Goal: Transaction & Acquisition: Purchase product/service

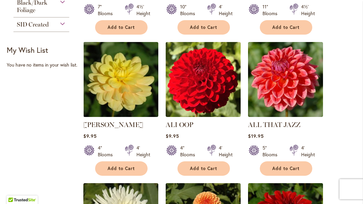
scroll to position [300, 0]
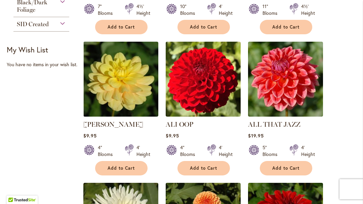
click at [215, 171] on button "Add to Cart" at bounding box center [203, 168] width 52 height 14
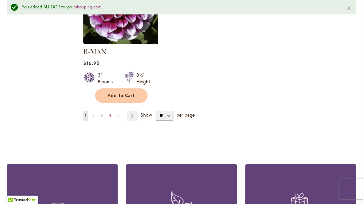
scroll to position [964, 0]
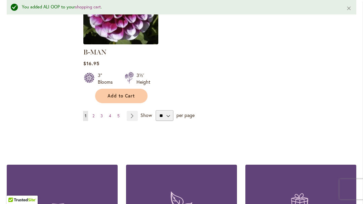
click at [92, 111] on link "Page 2" at bounding box center [93, 116] width 5 height 10
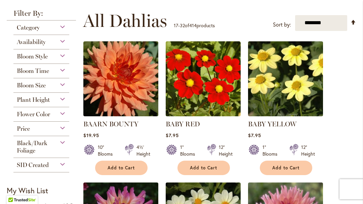
scroll to position [160, 0]
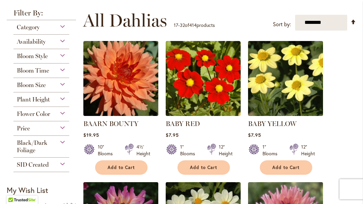
click at [292, 165] on span "Add to Cart" at bounding box center [286, 168] width 28 height 6
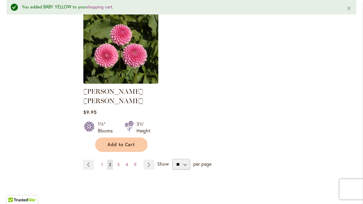
scroll to position [917, 0]
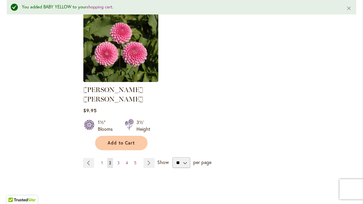
click at [129, 140] on span "Add to Cart" at bounding box center [121, 143] width 28 height 6
click at [185, 157] on select "** ** ** **" at bounding box center [181, 162] width 18 height 11
select select "**"
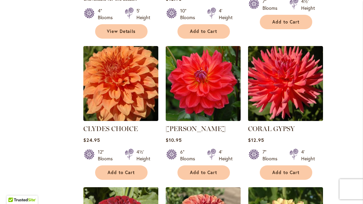
scroll to position [879, 0]
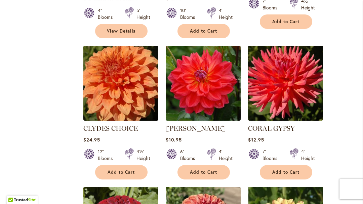
click at [210, 169] on span "Add to Cart" at bounding box center [204, 172] width 28 height 6
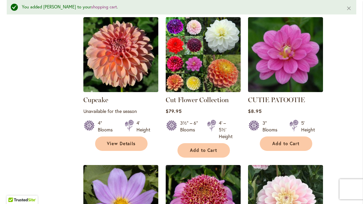
scroll to position [1368, 0]
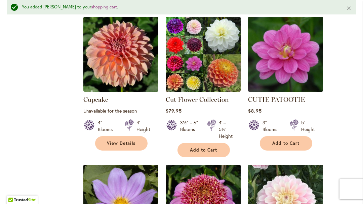
click at [294, 140] on span "Add to Cart" at bounding box center [286, 143] width 28 height 6
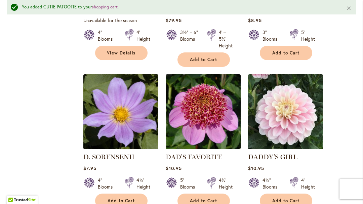
scroll to position [1459, 0]
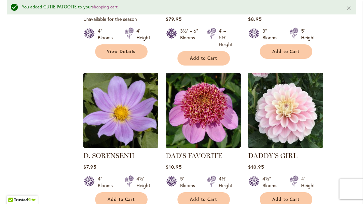
click at [293, 192] on button "Add to Cart" at bounding box center [286, 199] width 52 height 14
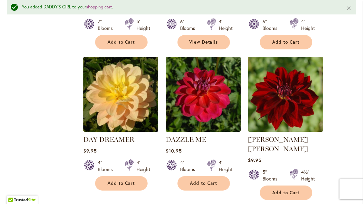
scroll to position [1758, 0]
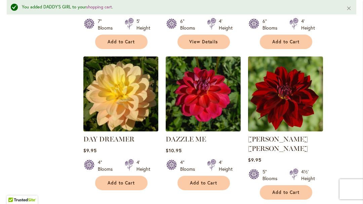
click at [113, 180] on span "Add to Cart" at bounding box center [121, 183] width 28 height 6
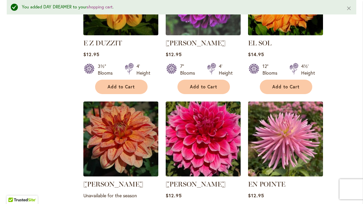
scroll to position [2439, 0]
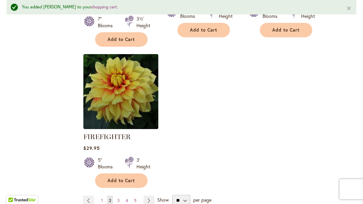
scroll to position [3224, 0]
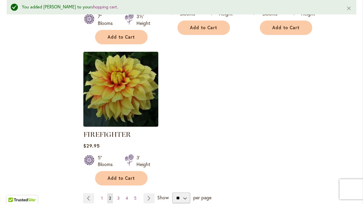
click at [116, 193] on link "Page 3" at bounding box center [119, 198] width 6 height 10
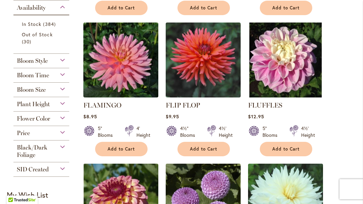
scroll to position [321, 0]
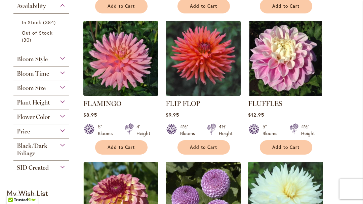
click at [292, 148] on span "Add to Cart" at bounding box center [286, 147] width 28 height 6
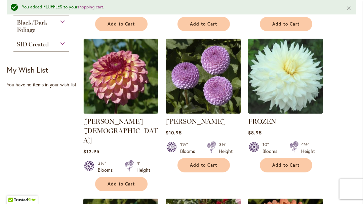
scroll to position [462, 0]
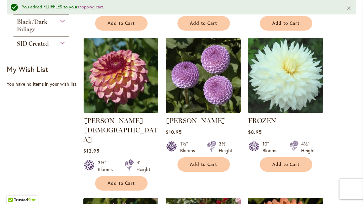
click at [295, 165] on span "Add to Cart" at bounding box center [286, 165] width 28 height 6
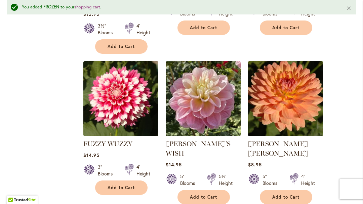
scroll to position [600, 0]
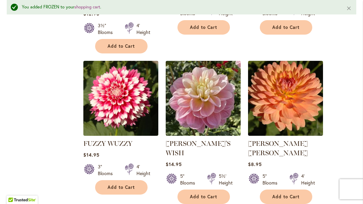
click at [219, 189] on button "Add to Cart" at bounding box center [203, 196] width 52 height 14
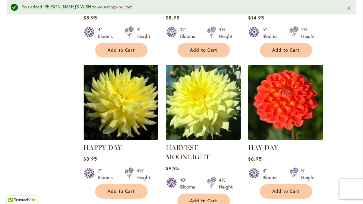
scroll to position [1909, 0]
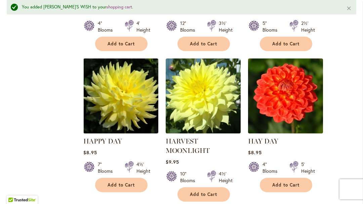
click at [294, 182] on span "Add to Cart" at bounding box center [286, 185] width 28 height 6
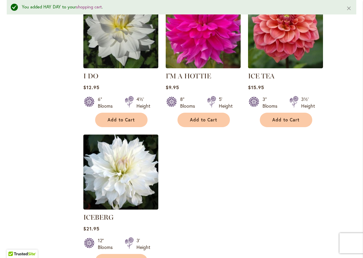
scroll to position [3157, 0]
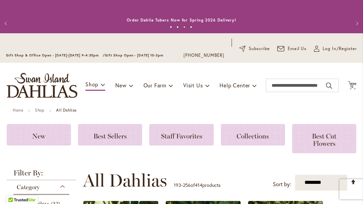
click at [354, 86] on span "12" at bounding box center [352, 86] width 4 height 4
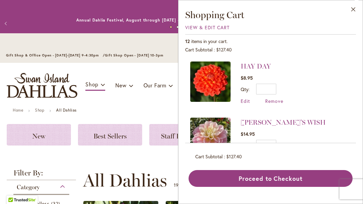
click at [356, 8] on button "Close" at bounding box center [353, 10] width 18 height 21
